Goal: Transaction & Acquisition: Purchase product/service

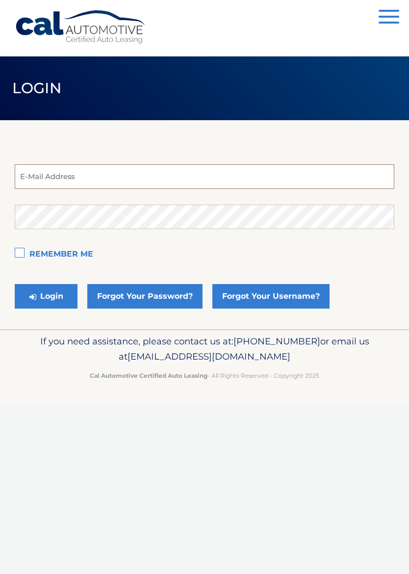
click at [131, 188] on input "email" at bounding box center [205, 176] width 380 height 25
type input "sifever@aol.com"
click at [16, 255] on label "Remember Me" at bounding box center [205, 255] width 380 height 20
click at [0, 0] on input "Remember Me" at bounding box center [0, 0] width 0 height 0
click at [52, 299] on button "Login" at bounding box center [46, 296] width 63 height 25
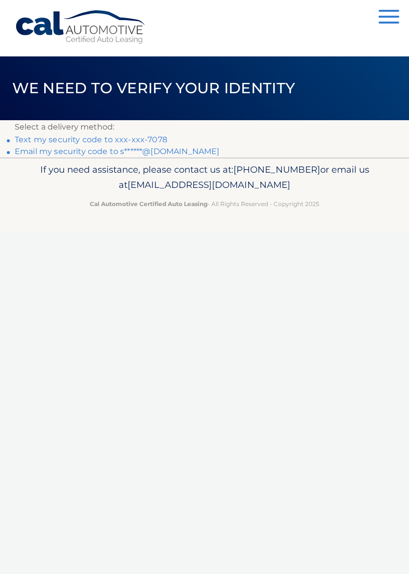
click at [153, 140] on link "Text my security code to xxx-xxx-7078" at bounding box center [91, 139] width 153 height 9
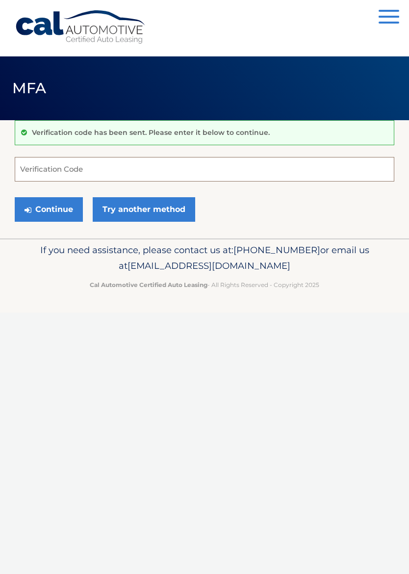
click at [192, 159] on input "Verification Code" at bounding box center [205, 169] width 380 height 25
click at [112, 177] on input "Verification Code" at bounding box center [205, 169] width 380 height 25
type input "394513"
click at [51, 209] on button "Continue" at bounding box center [49, 209] width 68 height 25
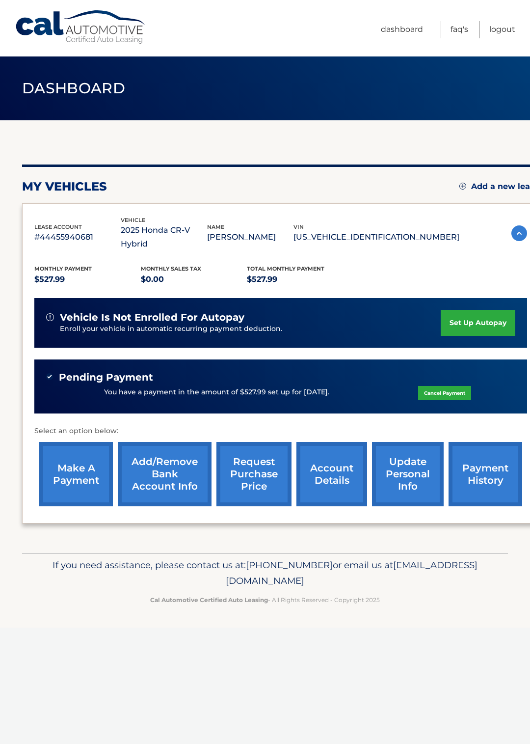
click at [485, 310] on link "set up autopay" at bounding box center [478, 323] width 75 height 26
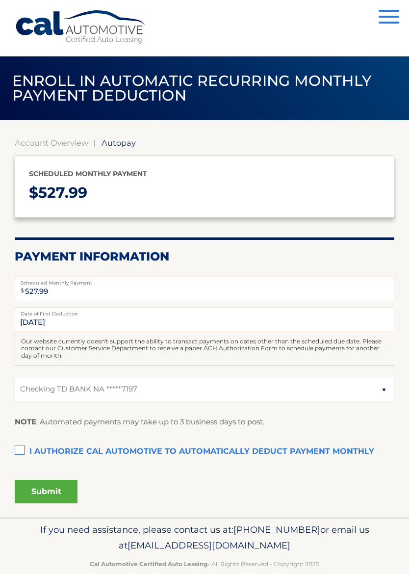
select select "OTFmZDY5M2YtZGI3Yy00ODNkLThlNzktZmQwZDZkOGE4M2Qz"
click at [57, 145] on link "Account Overview" at bounding box center [52, 143] width 74 height 10
click at [65, 146] on link "Account Overview" at bounding box center [52, 143] width 74 height 10
click at [39, 143] on link "Account Overview" at bounding box center [52, 143] width 74 height 10
click at [39, 146] on link "Account Overview" at bounding box center [52, 143] width 74 height 10
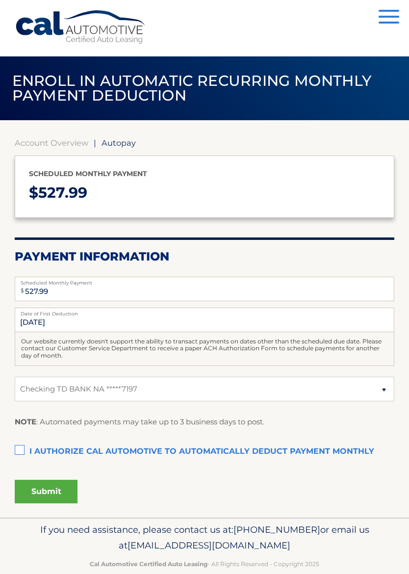
click at [46, 155] on section "Account Overview | Autopay Scheduled monthly payment $ 527.99 Payment Informati…" at bounding box center [205, 328] width 380 height 380
click at [45, 155] on section "Account Overview | Autopay Scheduled monthly payment $ 527.99 Payment Informati…" at bounding box center [205, 328] width 380 height 380
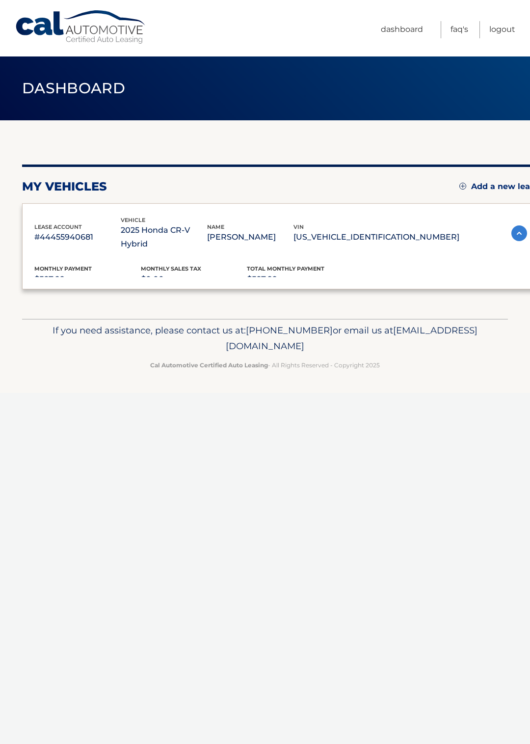
click at [42, 56] on div "Menu Dashboard FAQ's Logout" at bounding box center [265, 28] width 501 height 56
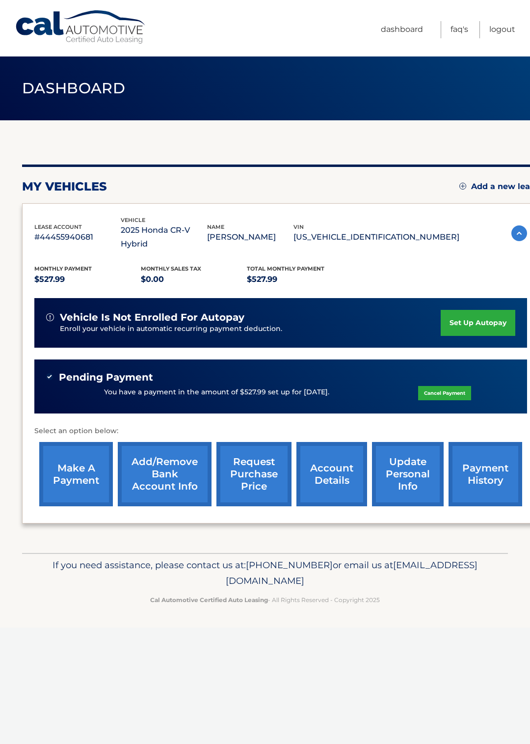
click at [73, 463] on link "make a payment" at bounding box center [76, 474] width 74 height 64
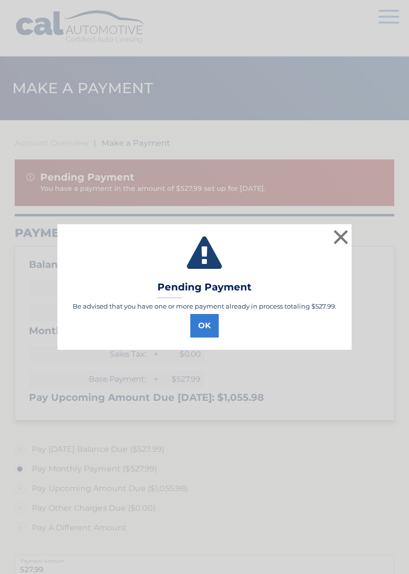
select select "OTFmZDY5M2YtZGI3Yy00ODNkLThlNzktZmQwZDZkOGE4M2Qz"
click at [210, 327] on button "OK" at bounding box center [204, 326] width 28 height 24
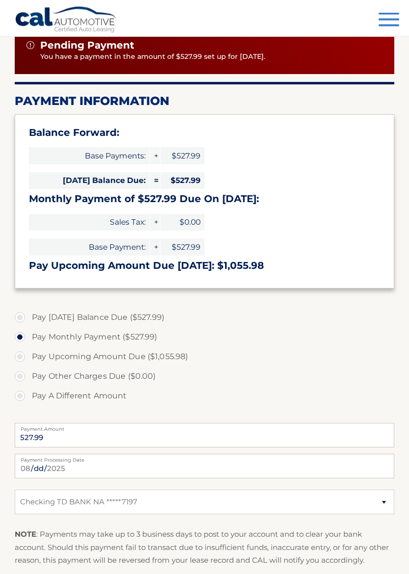
scroll to position [132, 0]
click at [206, 467] on input "2025-08-16" at bounding box center [205, 466] width 380 height 25
type input "2025-09-25"
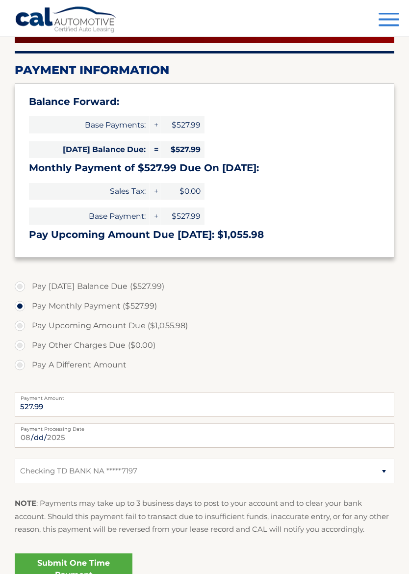
scroll to position [259, 0]
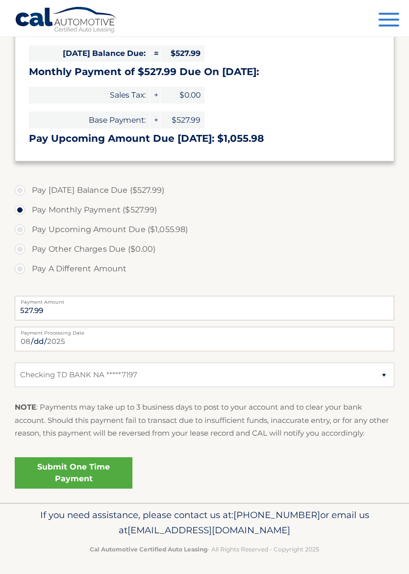
click at [103, 475] on link "Submit One Time Payment" at bounding box center [74, 473] width 118 height 31
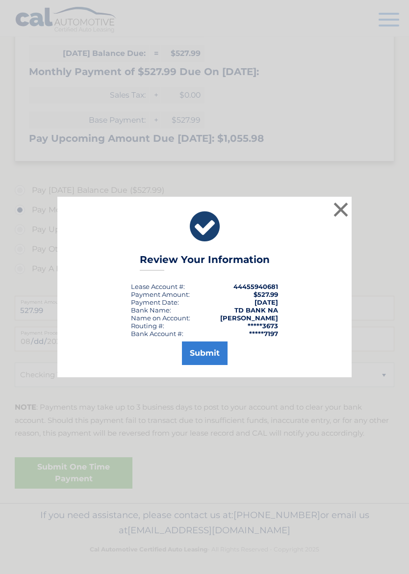
click at [214, 351] on button "Submit" at bounding box center [205, 354] width 46 height 24
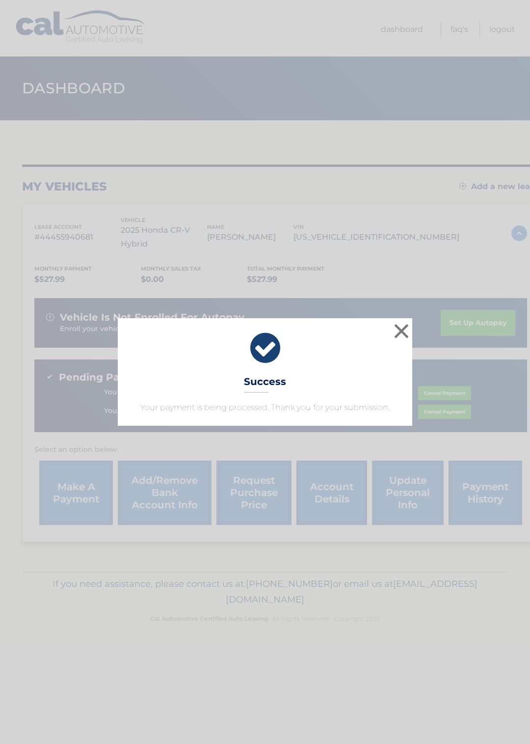
click at [416, 515] on div "× Success Your payment is being processed. Thank you for your submission. Loadi…" at bounding box center [265, 372] width 530 height 744
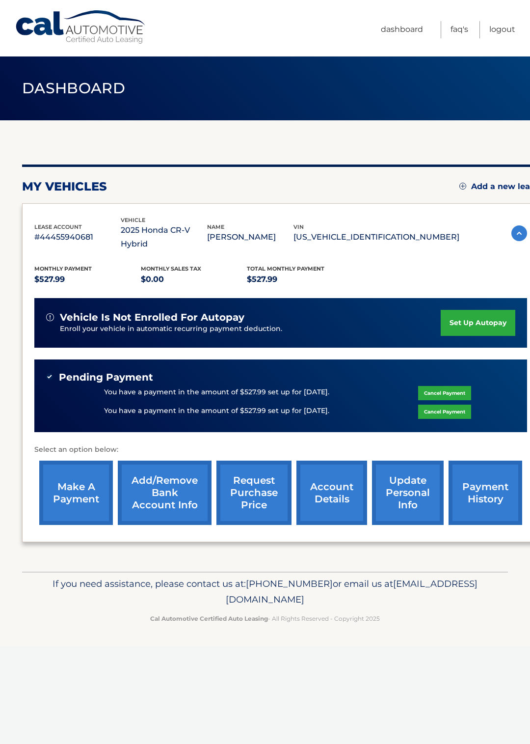
scroll to position [0, 7]
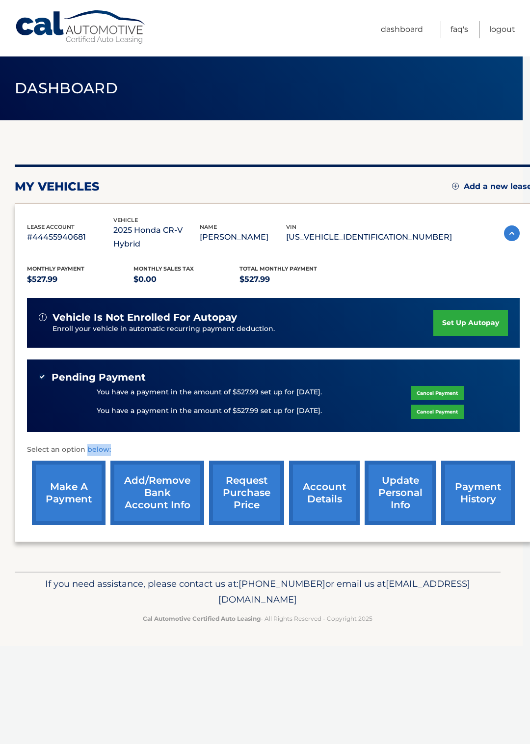
click at [503, 30] on link "Logout" at bounding box center [502, 29] width 26 height 17
